Goal: Navigation & Orientation: Find specific page/section

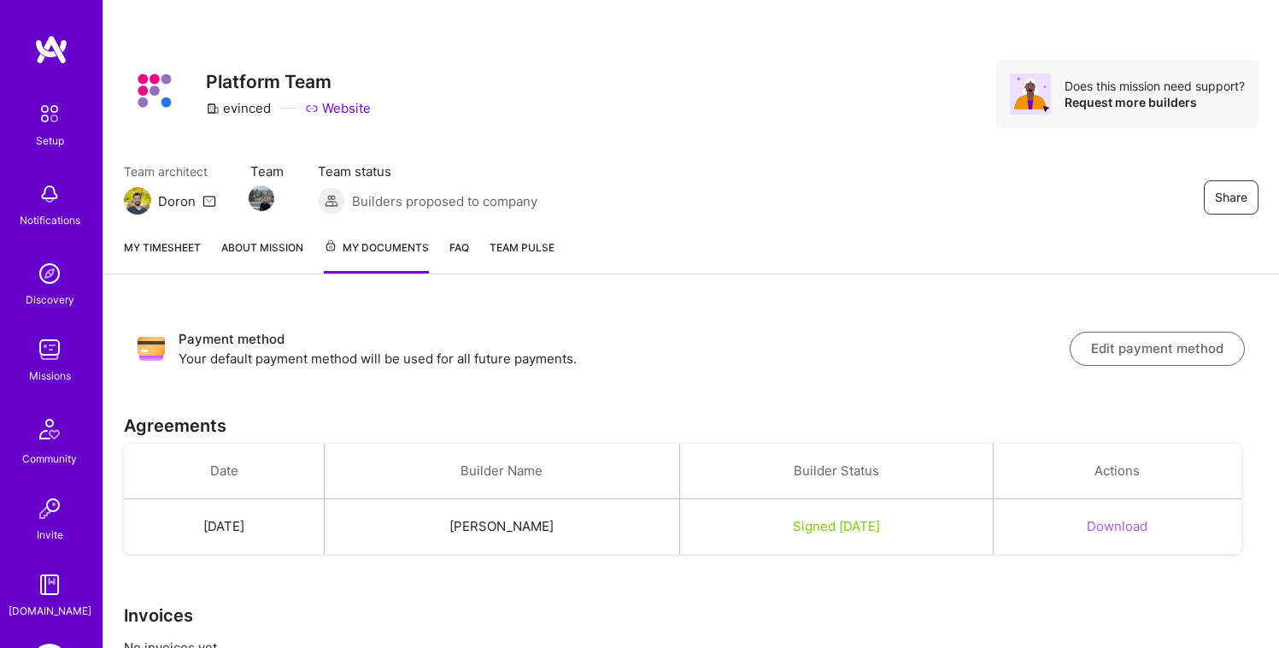
scroll to position [62, 0]
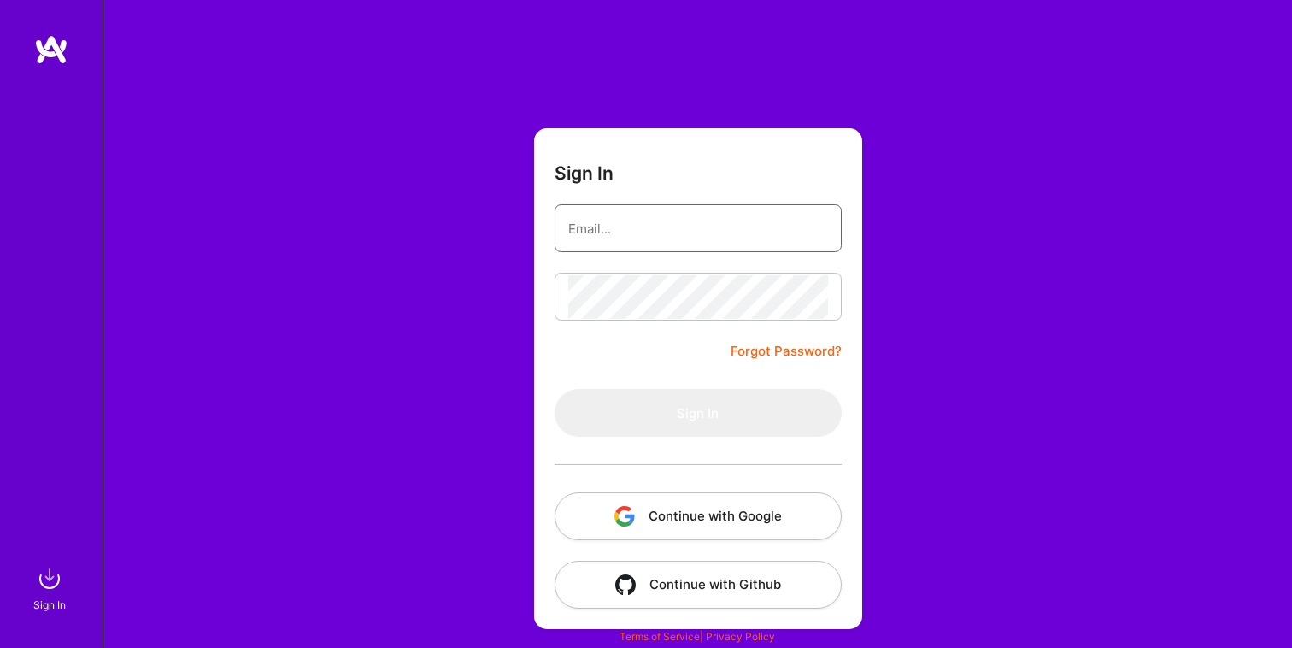
type input "[EMAIL_ADDRESS][PERSON_NAME][DOMAIN_NAME]"
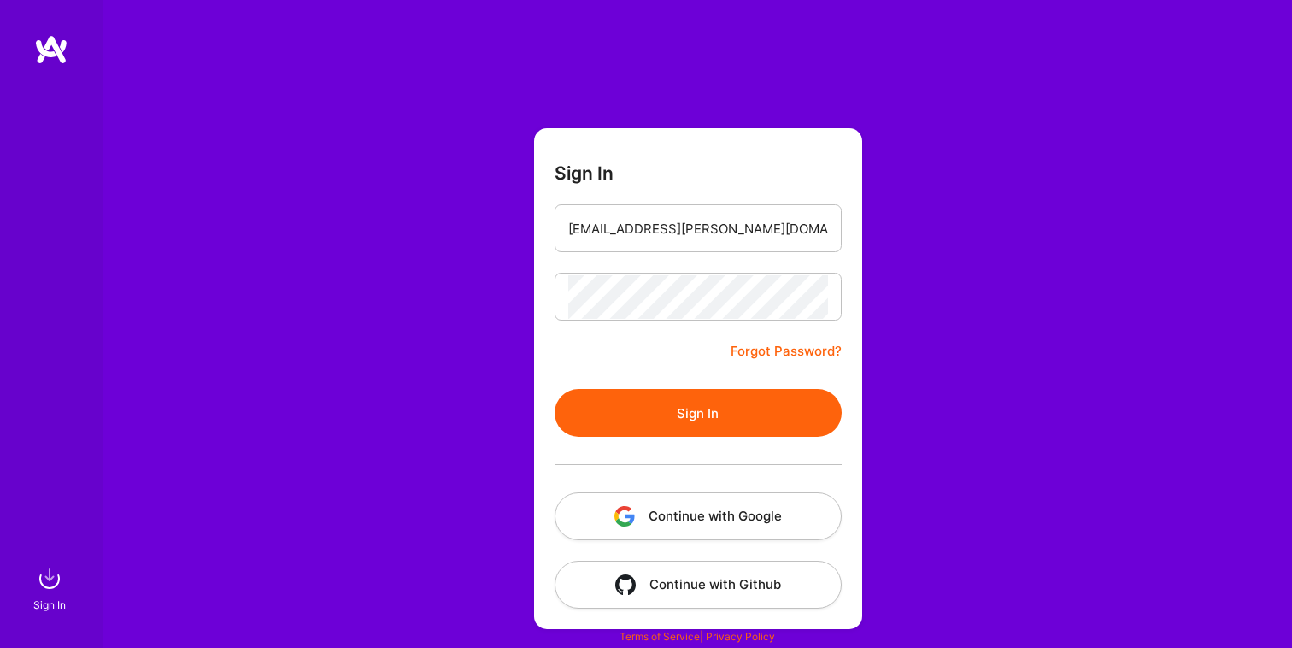
click at [364, 289] on div "Sign In [EMAIL_ADDRESS][PERSON_NAME][DOMAIN_NAME] Forgot Password? Sign In Cont…" at bounding box center [698, 324] width 1190 height 648
click at [701, 420] on button "Sign In" at bounding box center [698, 413] width 287 height 48
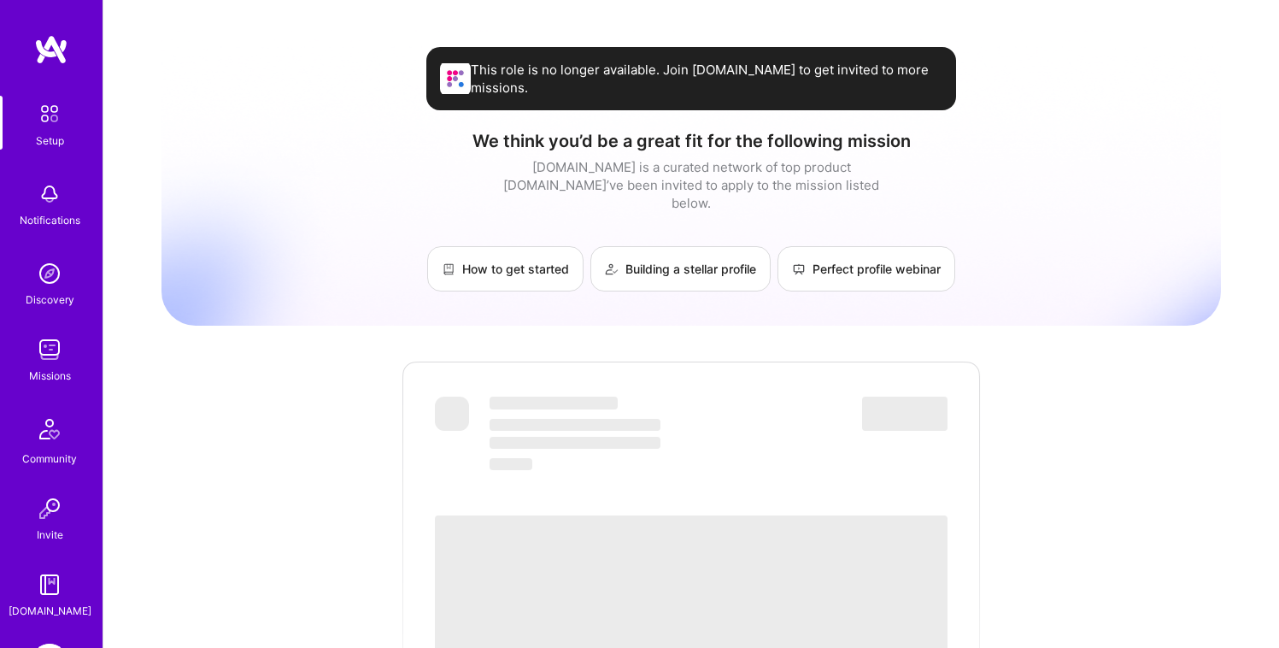
scroll to position [122, 0]
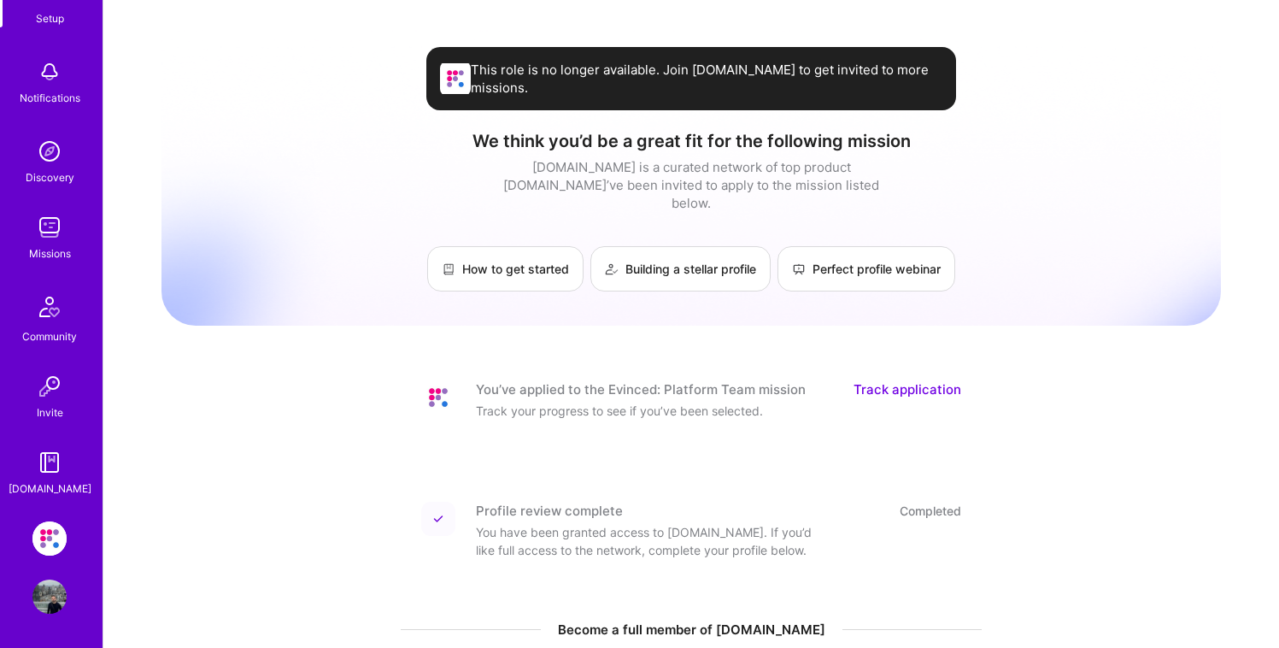
click at [59, 537] on img at bounding box center [49, 538] width 34 height 34
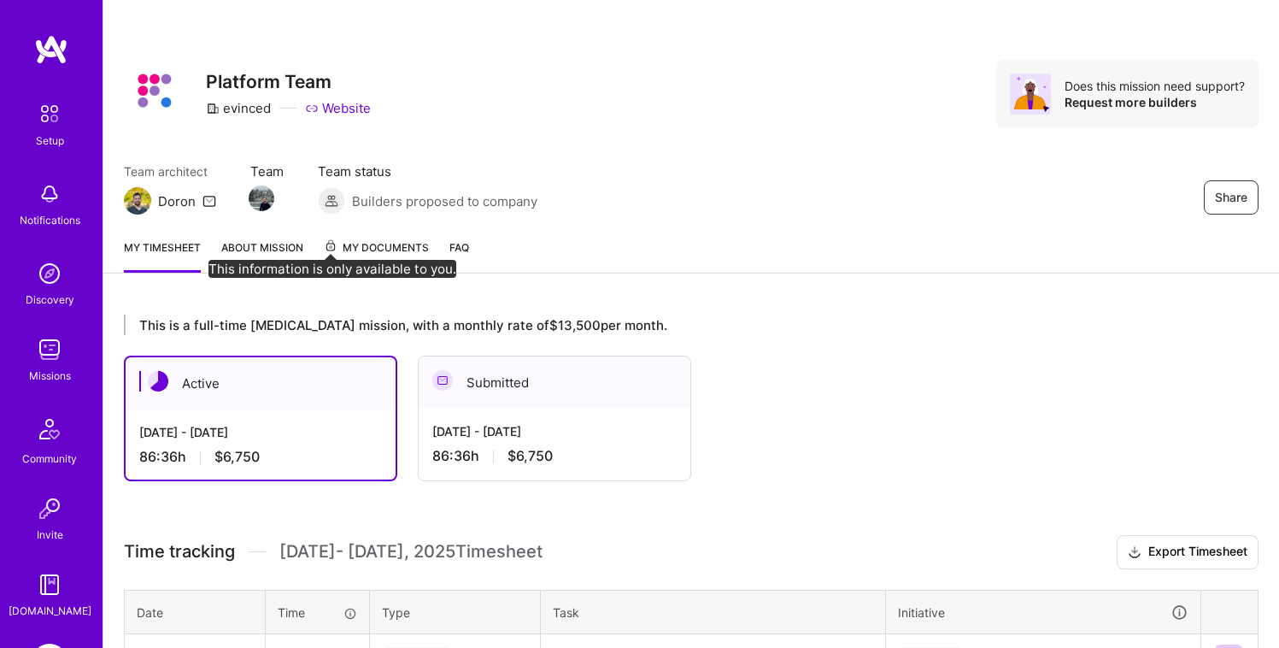
click at [361, 233] on div "My timesheet About Mission My Documents FAQ" at bounding box center [691, 249] width 1176 height 49
click at [365, 257] on span "My Documents" at bounding box center [376, 247] width 105 height 19
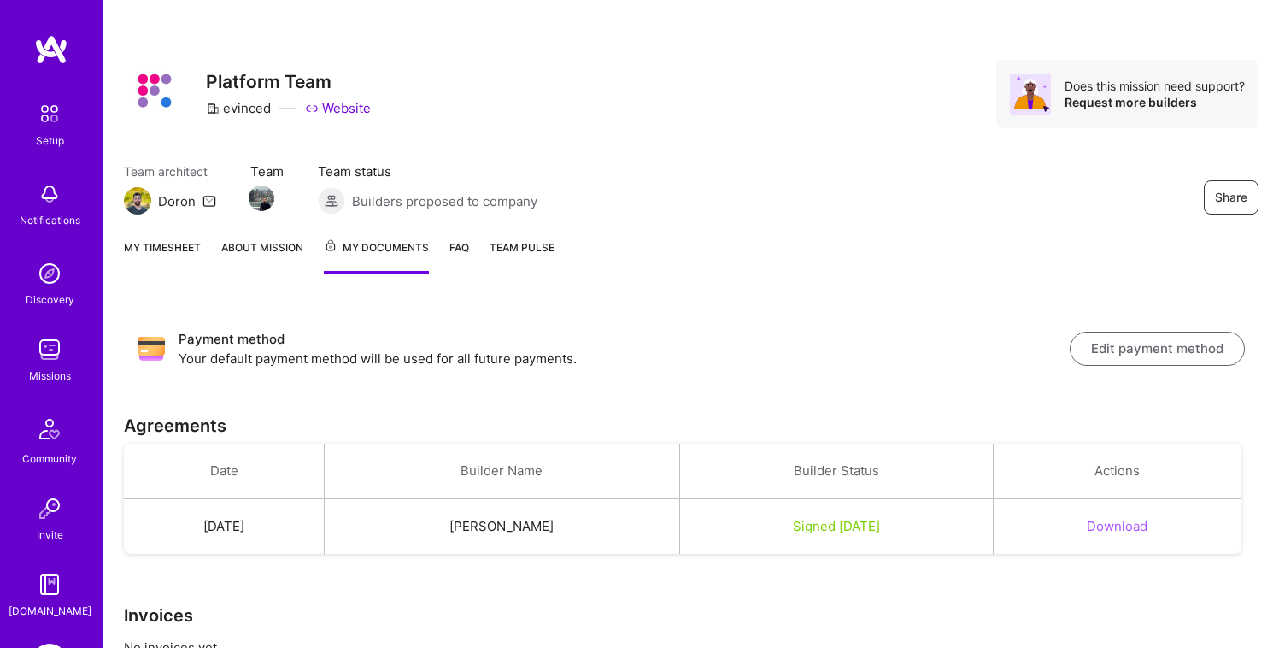
scroll to position [62, 0]
